Goal: Find specific page/section: Find specific page/section

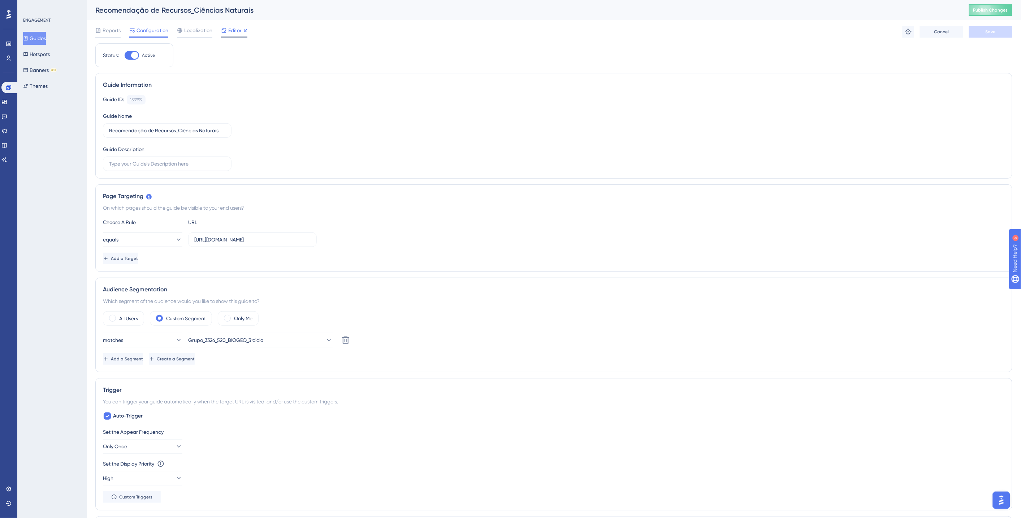
click at [235, 30] on span "Editor" at bounding box center [234, 30] width 13 height 9
